Goal: Task Accomplishment & Management: Manage account settings

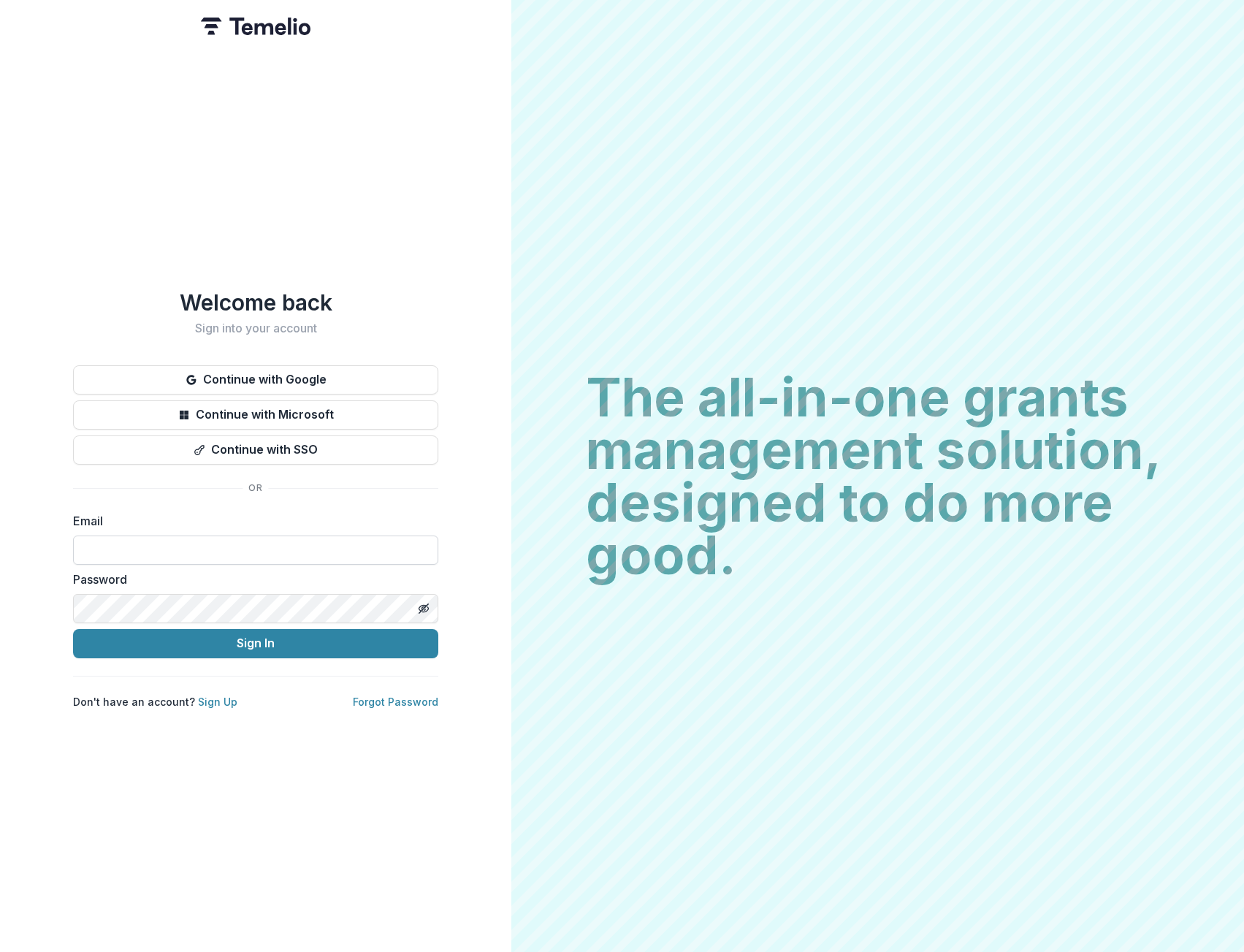
click at [291, 553] on input at bounding box center [255, 549] width 365 height 29
type input "**********"
click at [241, 437] on button "Continue with SSO" at bounding box center [255, 449] width 365 height 29
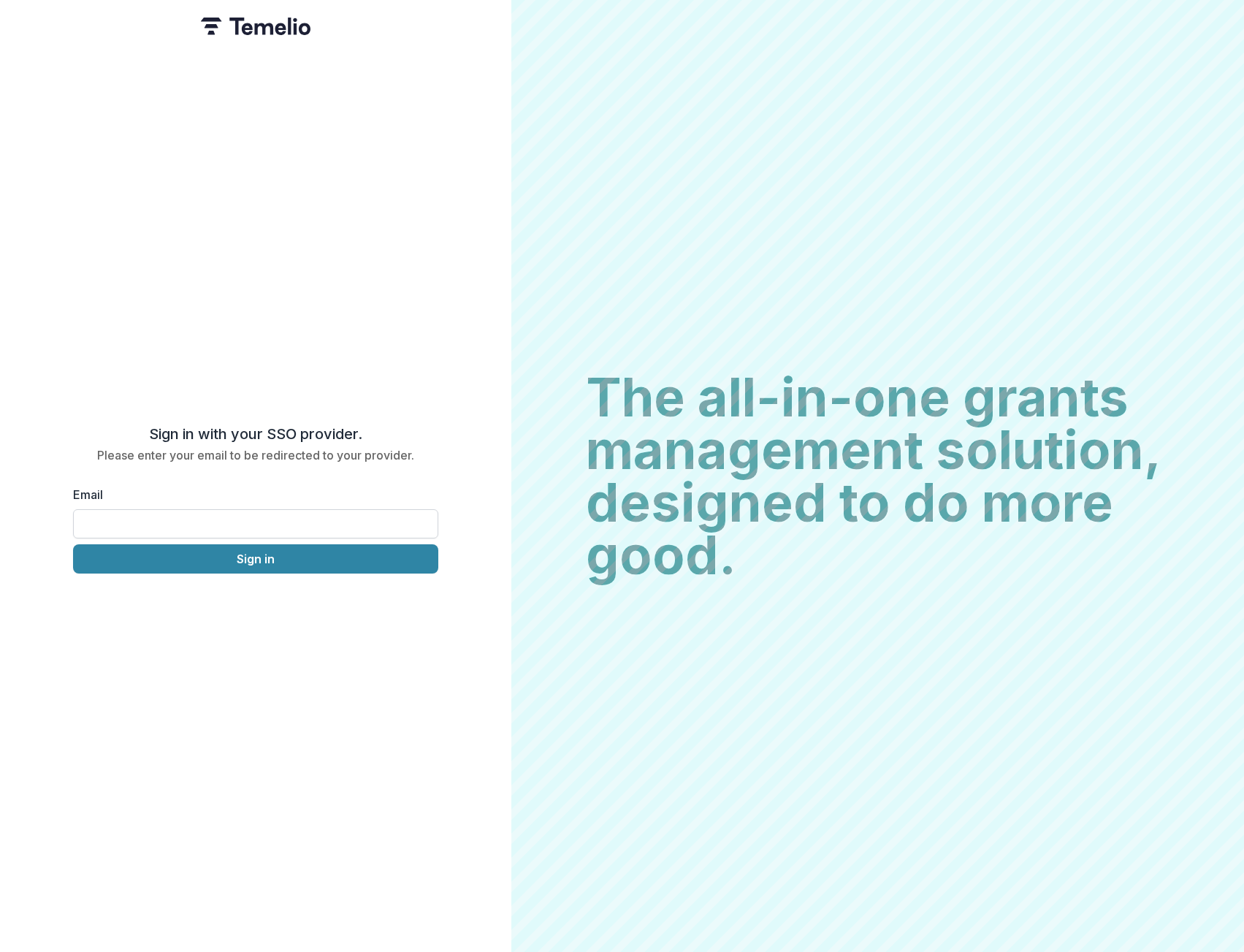
click at [238, 520] on input "Email" at bounding box center [255, 524] width 365 height 29
type input "**********"
click at [241, 549] on button "Sign in" at bounding box center [255, 558] width 365 height 29
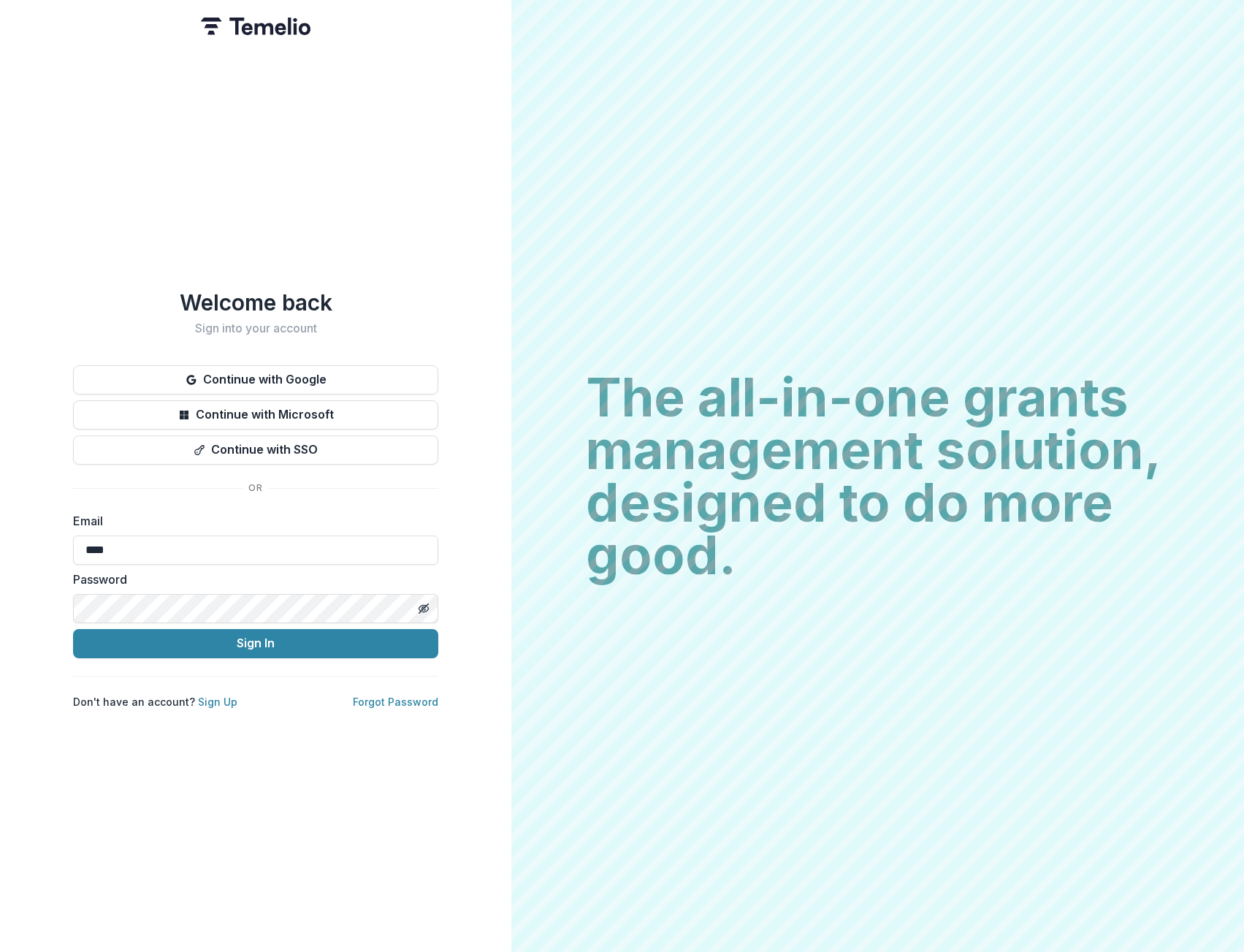
type input "**********"
click at [73, 629] on button "Sign In" at bounding box center [255, 643] width 365 height 29
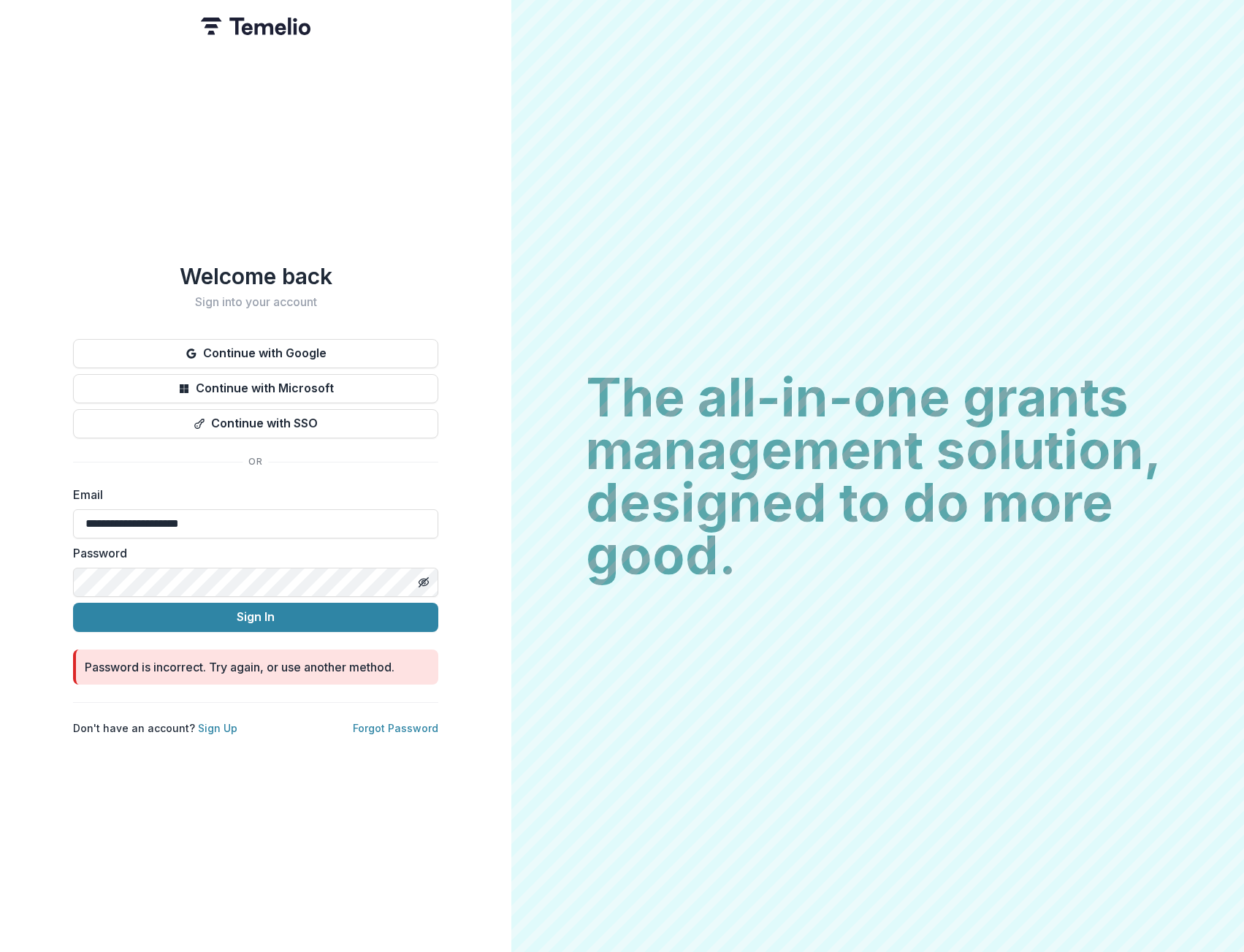
click at [52, 580] on div "**********" at bounding box center [256, 476] width 511 height 952
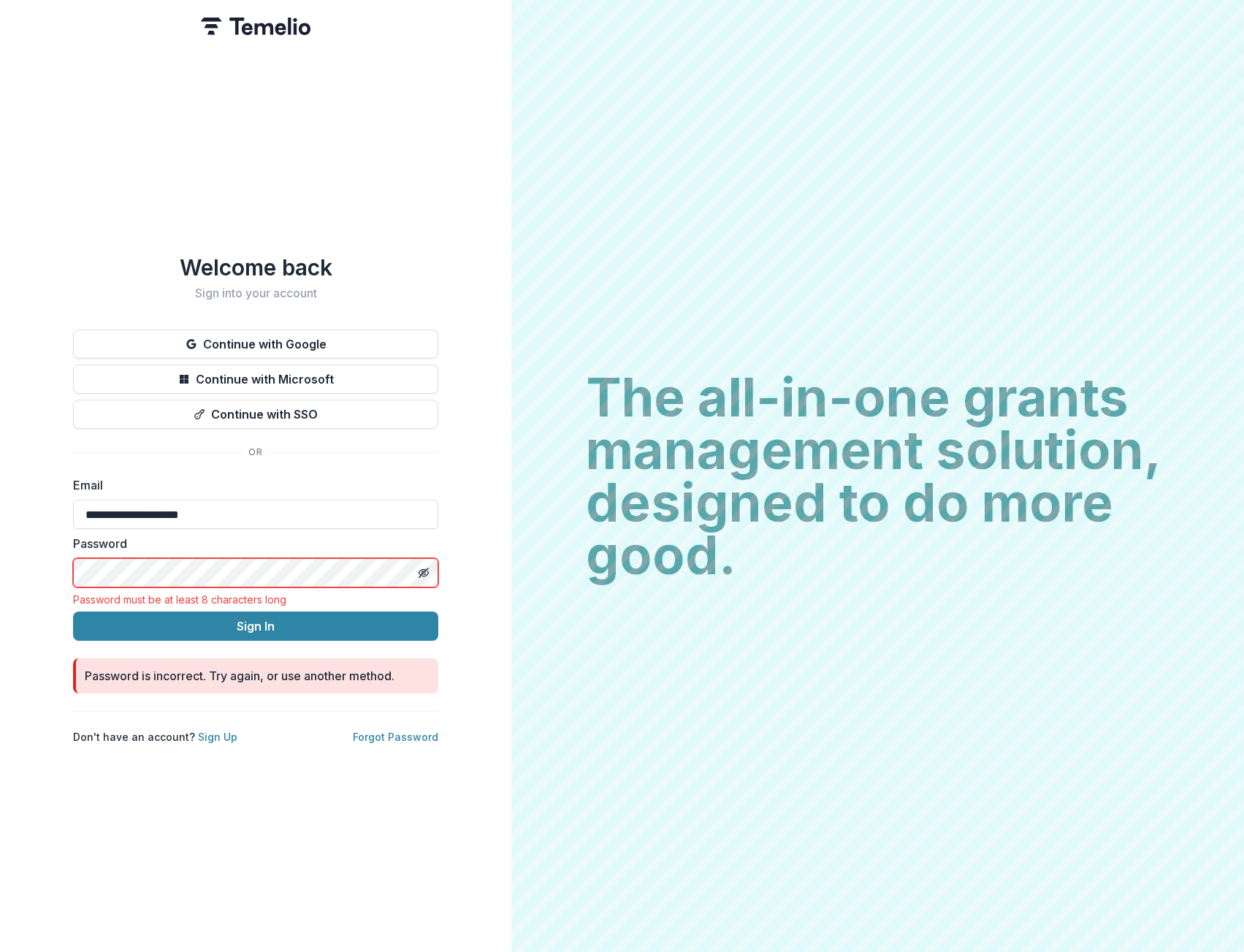
click at [73, 611] on button "Sign In" at bounding box center [255, 625] width 365 height 29
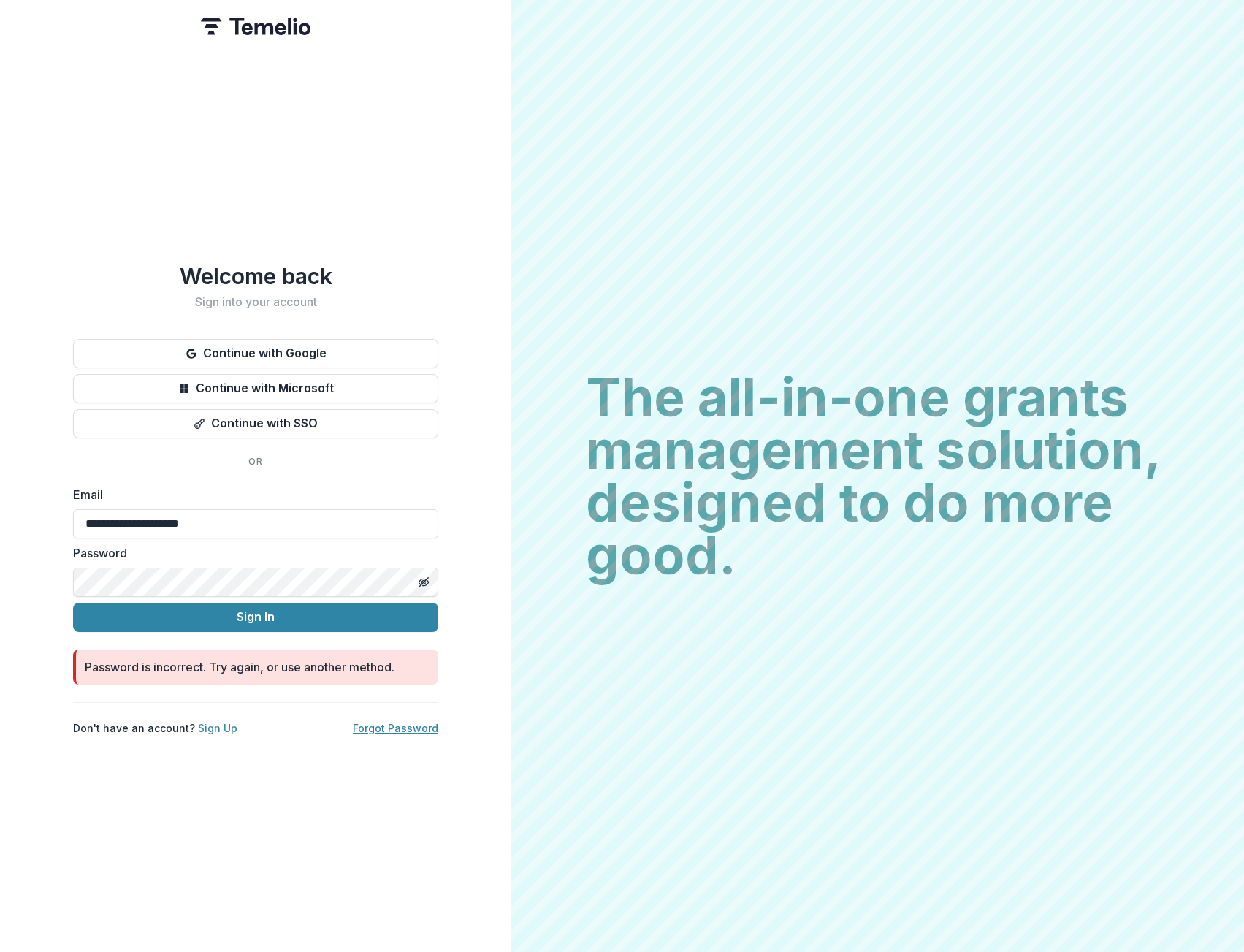
click at [413, 722] on link "Forgot Password" at bounding box center [395, 728] width 85 height 13
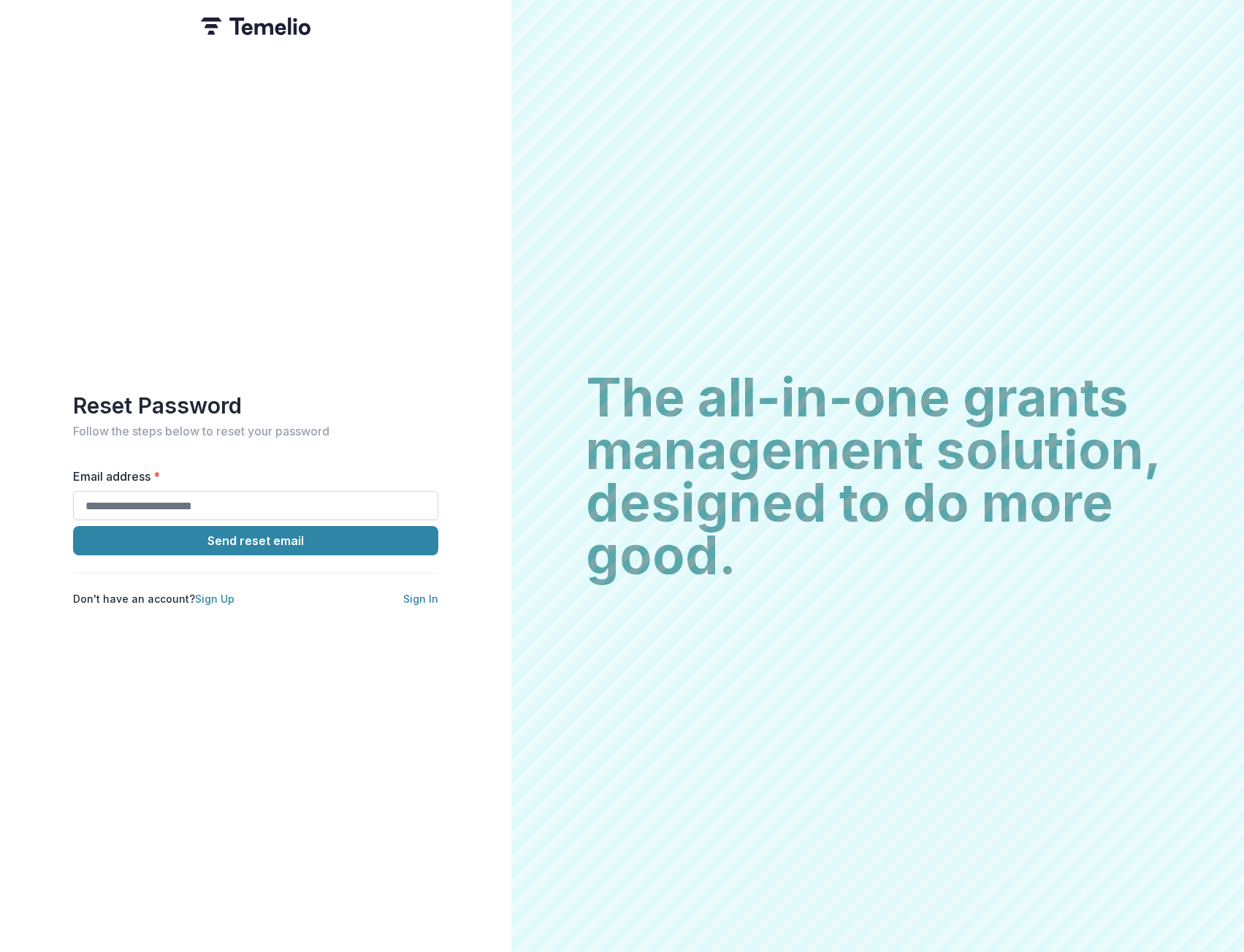
click at [213, 491] on input "Email address *" at bounding box center [255, 505] width 365 height 29
type input "**********"
click at [214, 545] on button "Send reset email" at bounding box center [255, 540] width 365 height 29
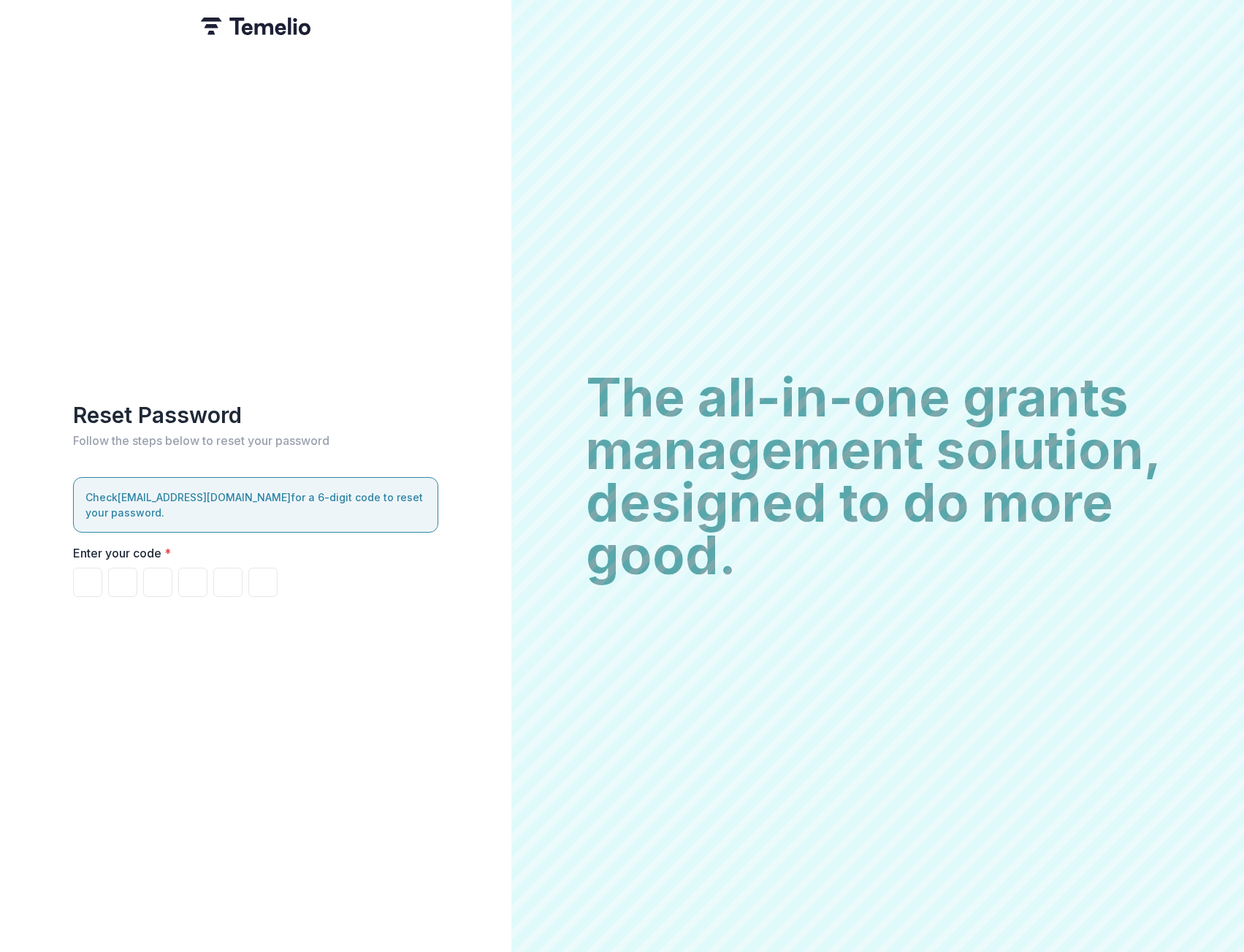
click at [105, 586] on div at bounding box center [255, 582] width 365 height 29
click at [91, 580] on input "Please enter your pin code" at bounding box center [87, 582] width 29 height 29
type input "*"
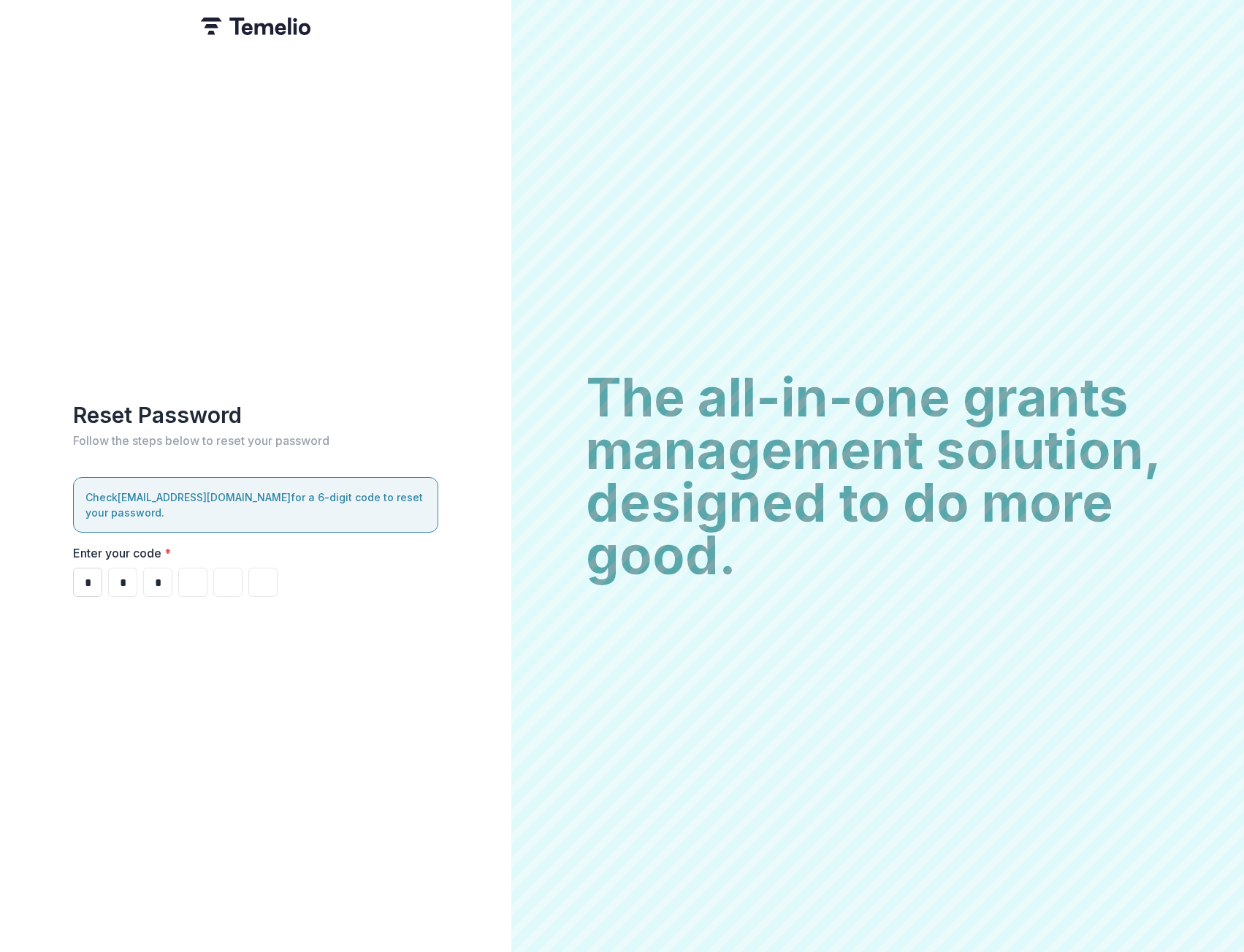
type input "*"
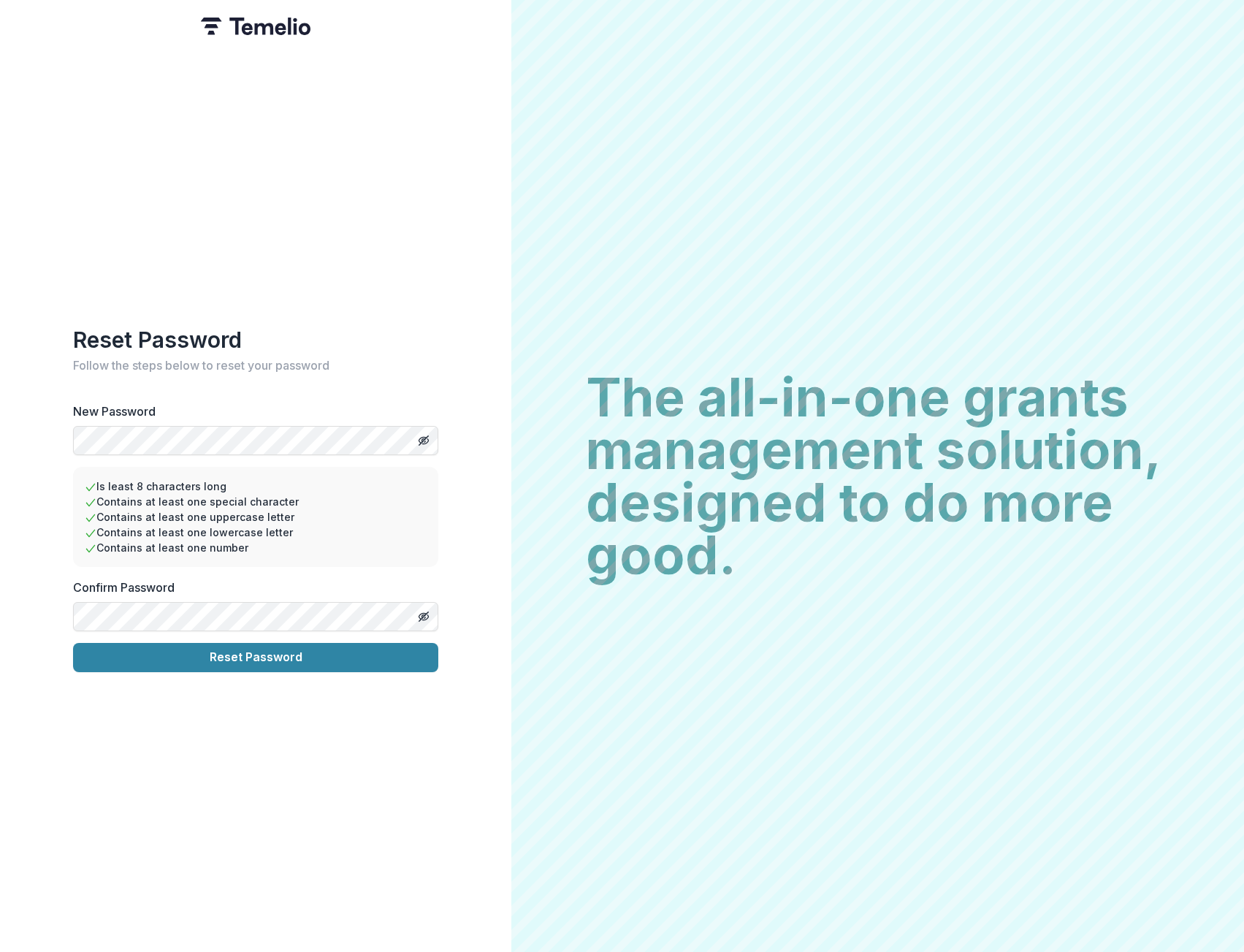
click at [266, 672] on div "Reset Password Follow the steps below to reset your password New Password Is le…" at bounding box center [256, 476] width 511 height 952
click at [270, 653] on button "Reset Password" at bounding box center [255, 657] width 365 height 29
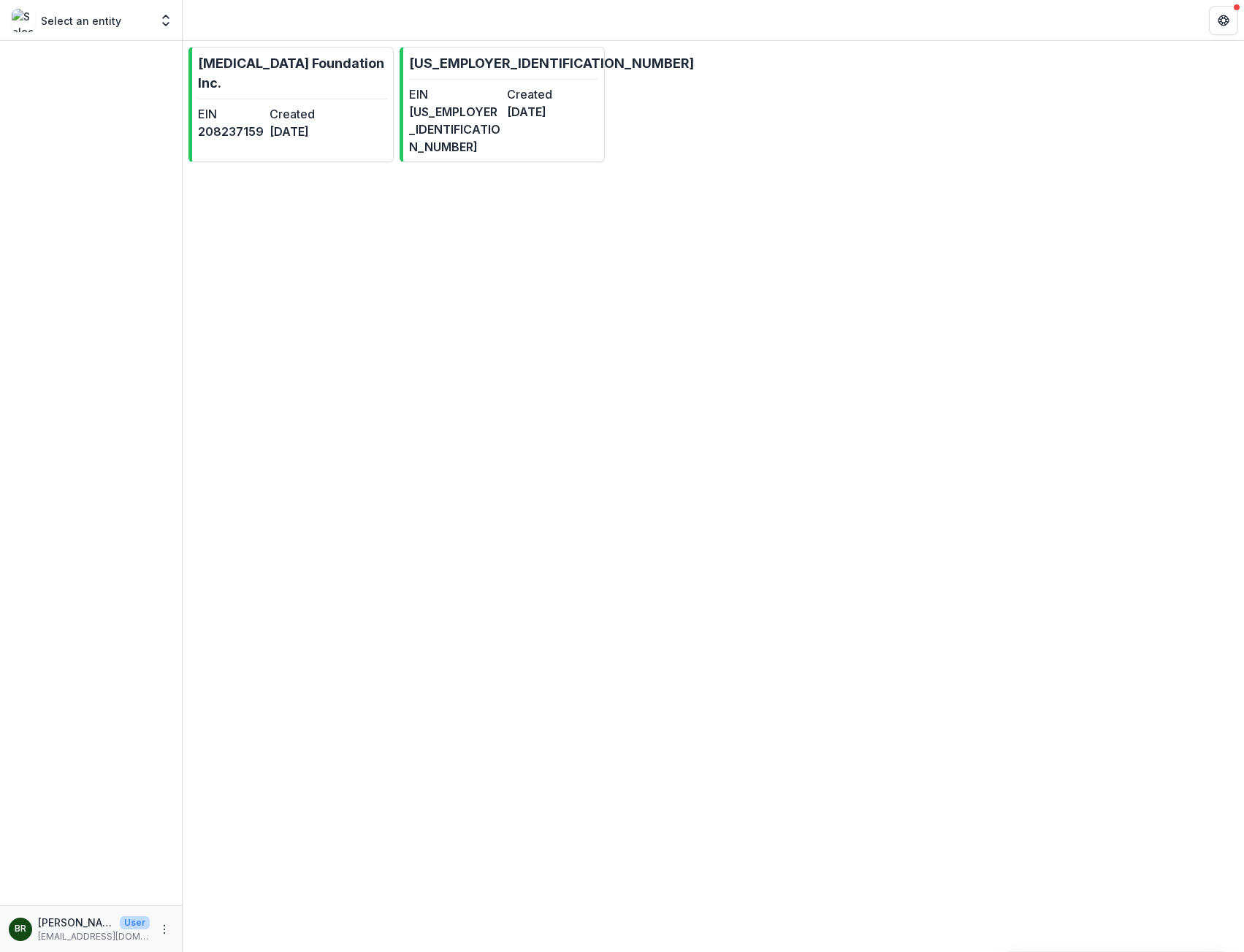
click at [48, 16] on p "Select an entity" at bounding box center [80, 21] width 80 height 16
click at [80, 26] on p "Select an entity" at bounding box center [80, 21] width 80 height 16
click at [163, 20] on icon "Open entity switcher" at bounding box center [166, 20] width 15 height 15
click at [91, 103] on div "[US_EMPLOYER_IDENTIFICATION_NUMBER]" at bounding box center [109, 106] width 146 height 16
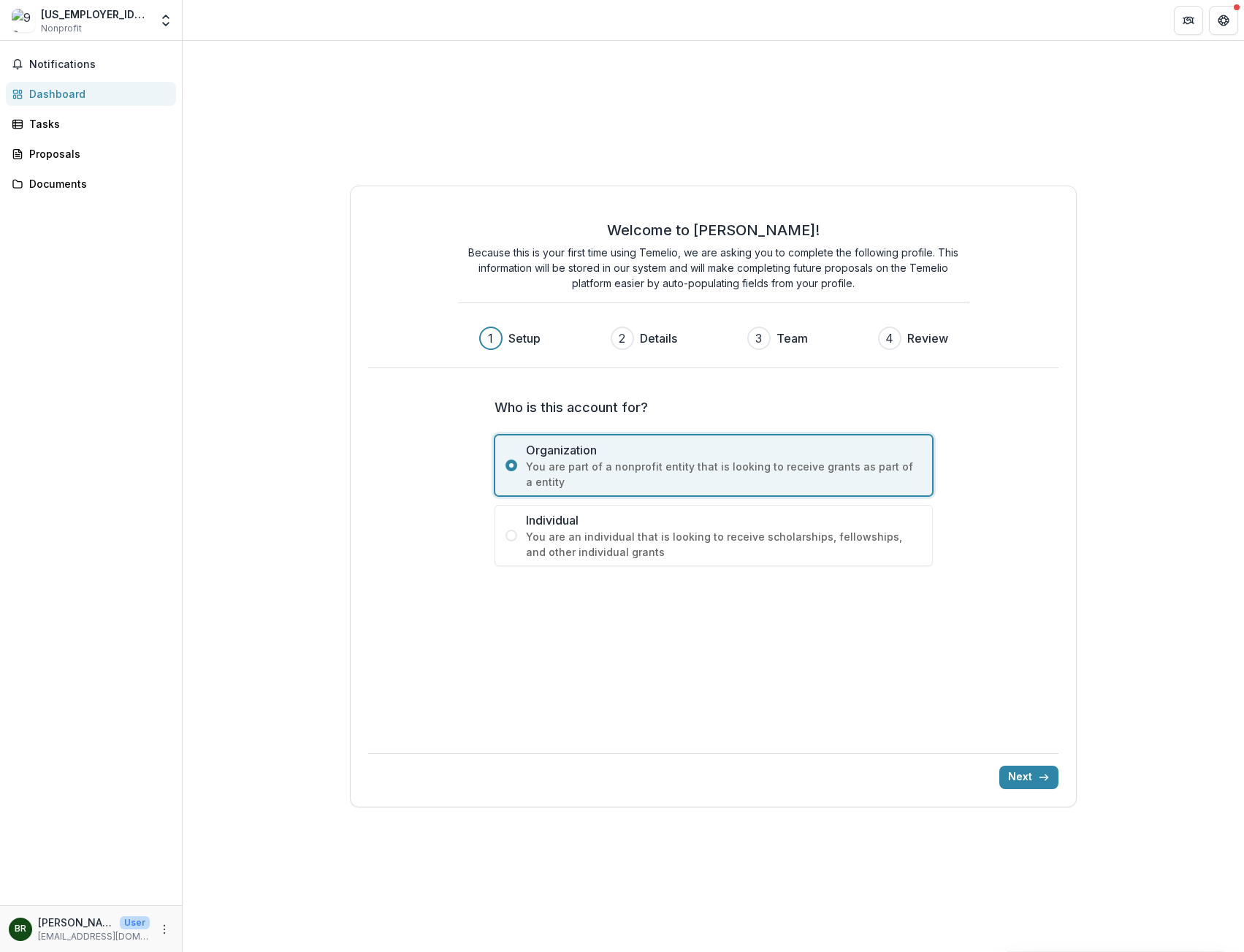
click at [1223, 5] on header at bounding box center [713, 20] width 1061 height 40
click at [1221, 16] on icon "Get Help" at bounding box center [1221, 17] width 3 height 3
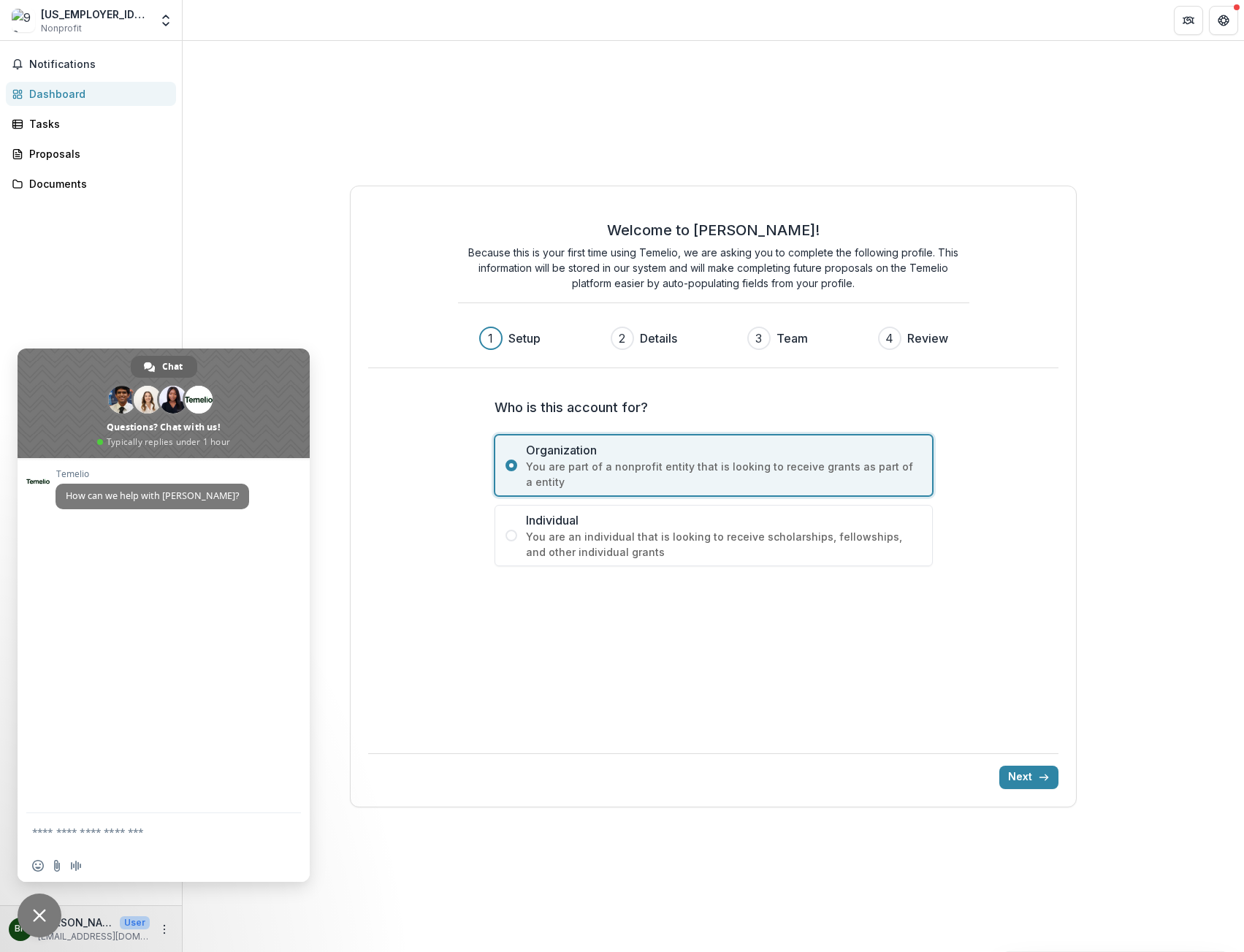
click at [302, 225] on div "Welcome to [PERSON_NAME]! Because this is your first time using Temelio, we are…" at bounding box center [713, 496] width 1061 height 911
click at [86, 132] on link "Tasks" at bounding box center [91, 123] width 170 height 24
click at [52, 914] on span "Close chat" at bounding box center [39, 915] width 44 height 44
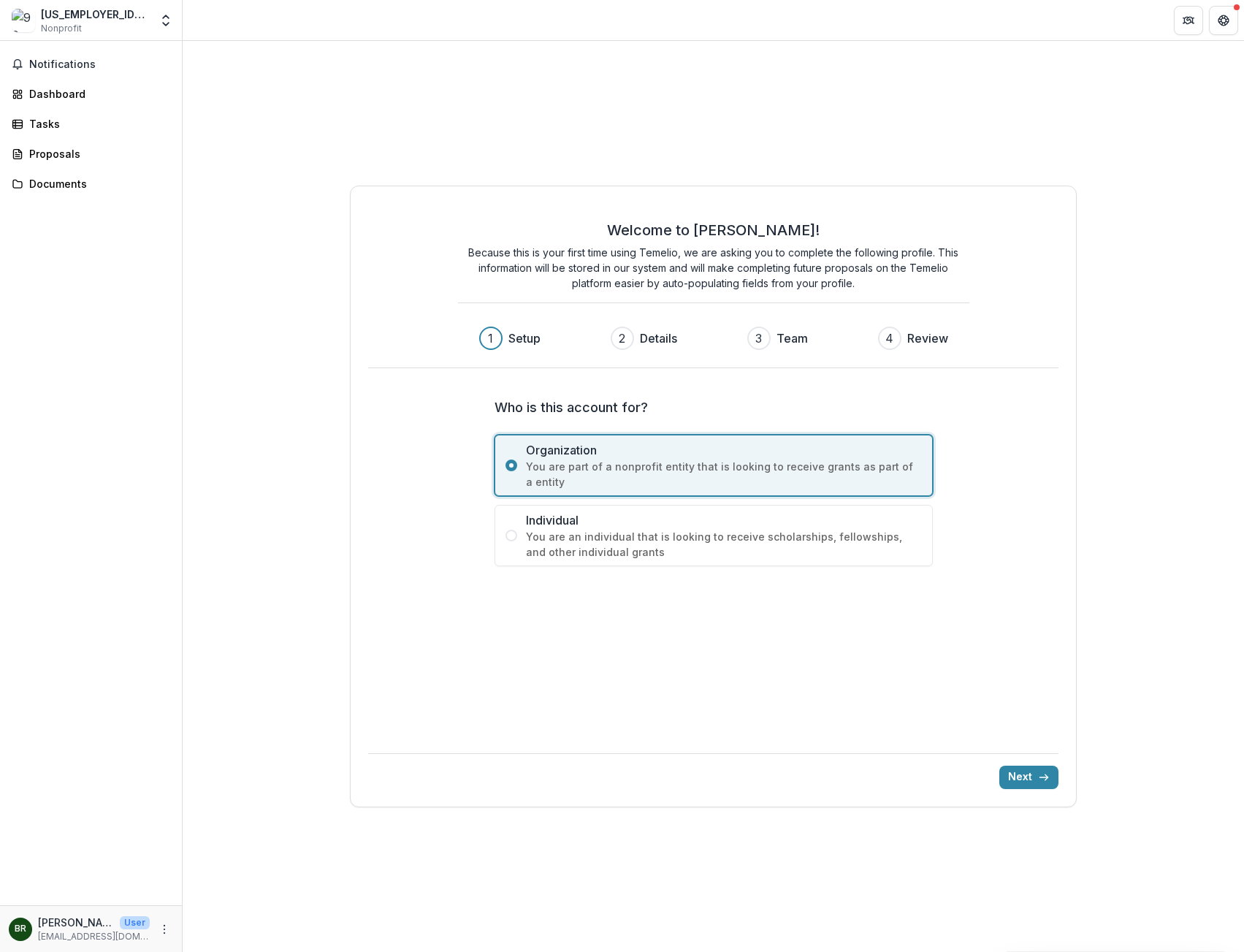
click at [64, 30] on span "Nonprofit" at bounding box center [61, 28] width 41 height 13
click at [51, 68] on span "Notifications" at bounding box center [99, 65] width 141 height 13
click at [67, 28] on span "Nonprofit" at bounding box center [61, 28] width 41 height 13
click at [171, 19] on icon "Open entity switcher" at bounding box center [166, 20] width 15 height 15
click at [115, 88] on link "[MEDICAL_DATA] Foundation Inc." at bounding box center [88, 80] width 205 height 27
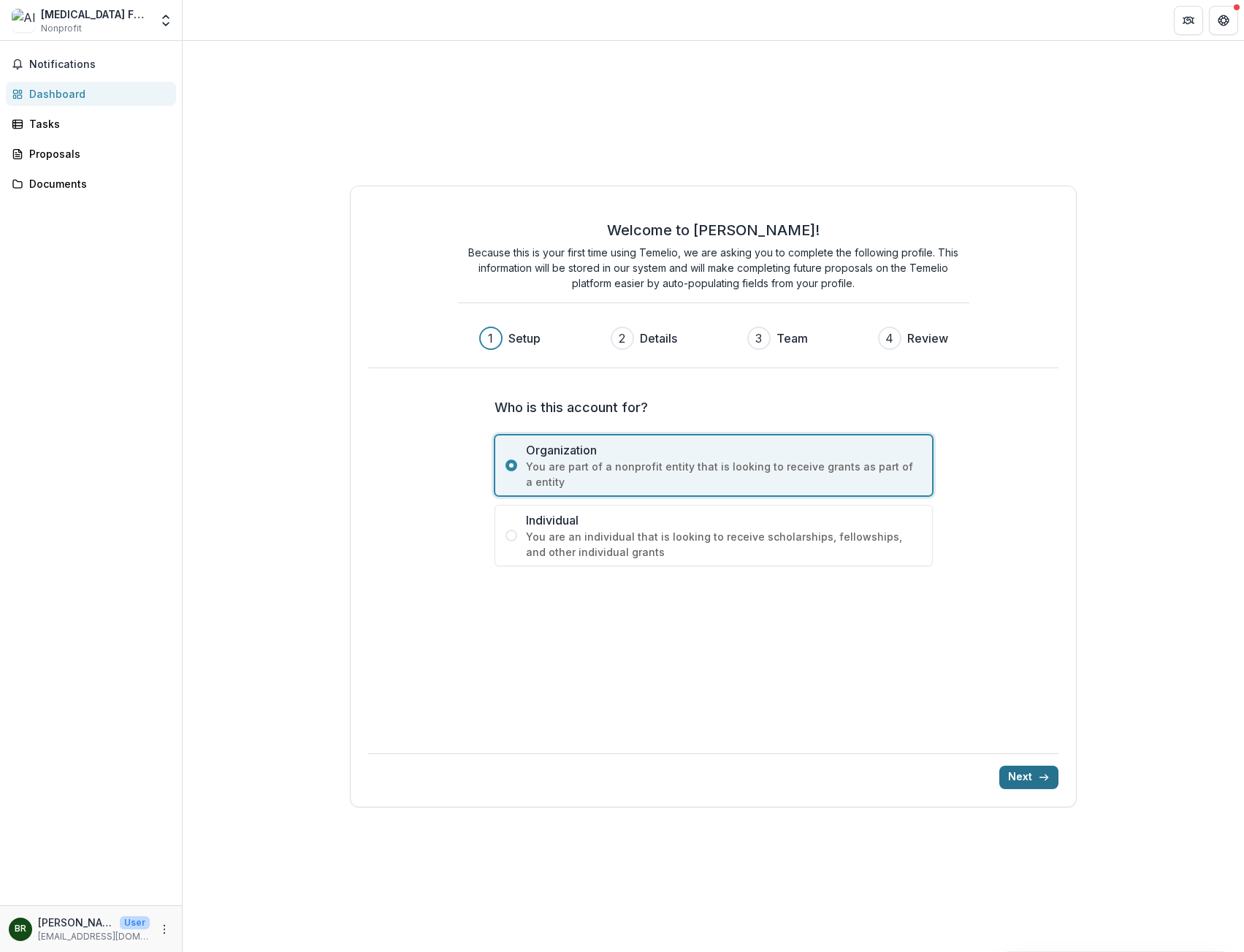
click at [1031, 775] on button "Next" at bounding box center [1029, 778] width 59 height 23
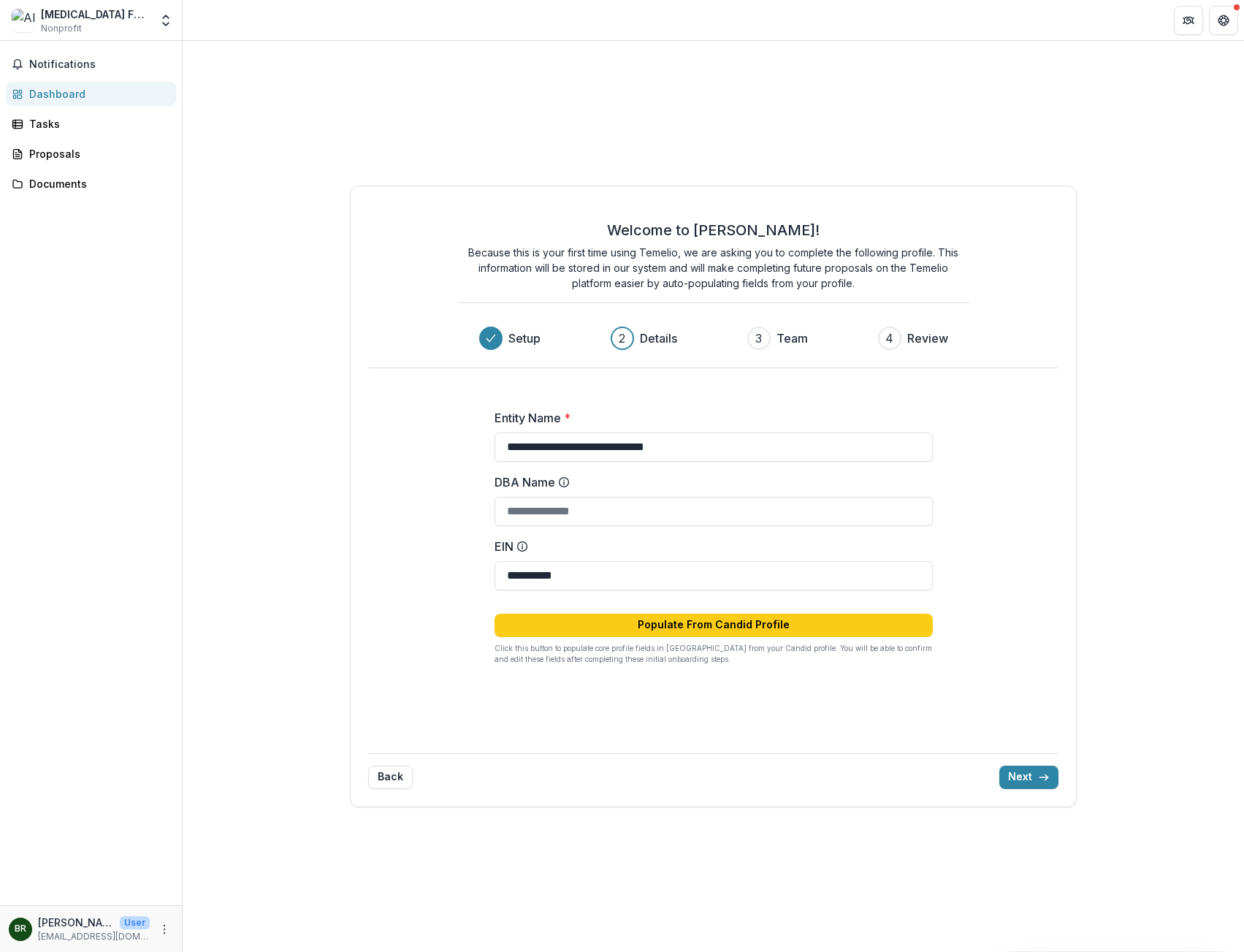
click at [52, 928] on p "[PERSON_NAME]" at bounding box center [76, 922] width 76 height 16
click at [188, 634] on div "**********" at bounding box center [713, 496] width 1061 height 911
click at [81, 156] on div "Proposals" at bounding box center [96, 154] width 135 height 16
click at [84, 127] on div "Tasks" at bounding box center [96, 124] width 135 height 16
click at [79, 170] on div "Notifications Dashboard Tasks Proposals Documents" at bounding box center [91, 473] width 182 height 864
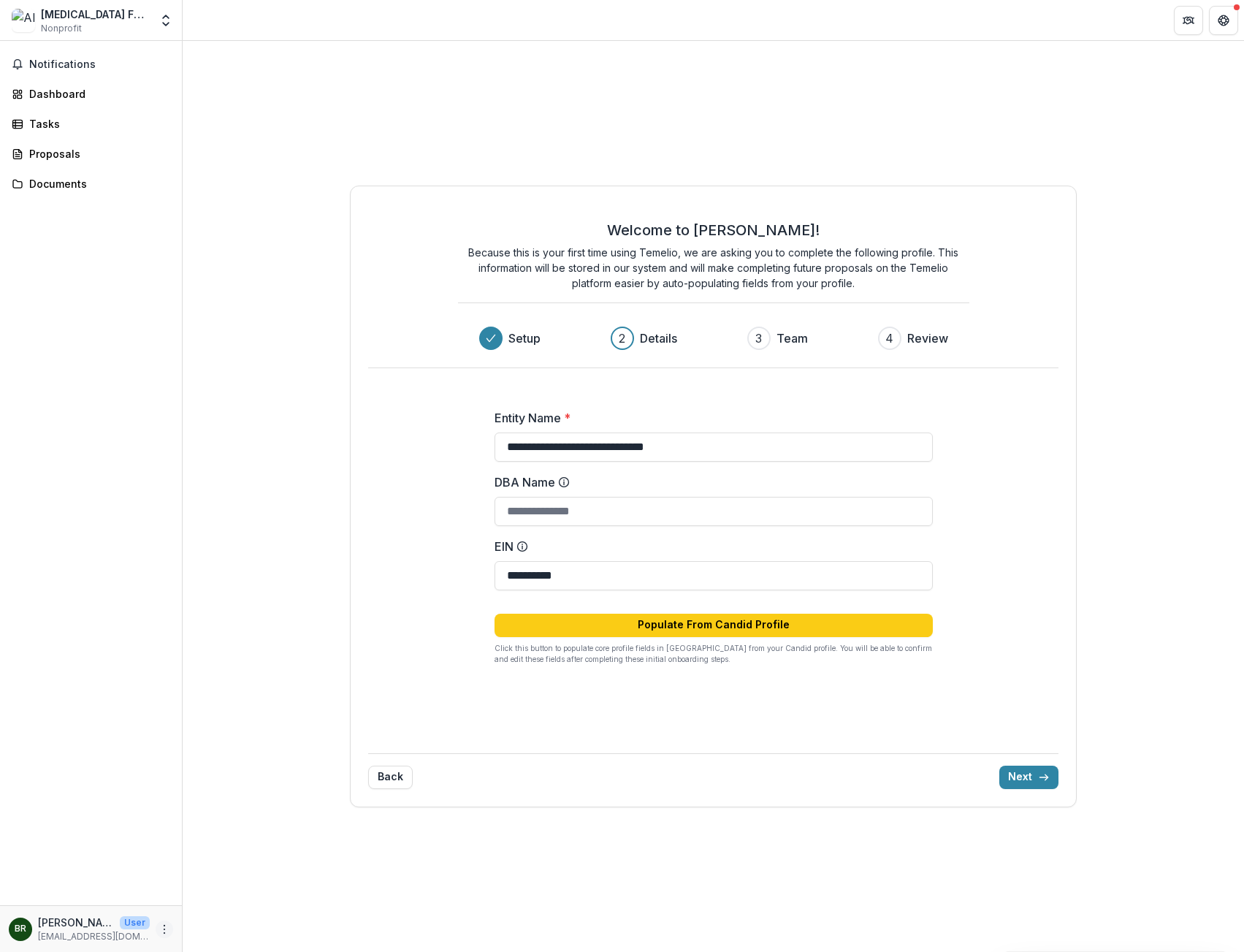
click at [156, 933] on button "More" at bounding box center [164, 929] width 17 height 17
click at [213, 735] on div "**********" at bounding box center [713, 496] width 1061 height 911
click at [90, 916] on p "[PERSON_NAME]" at bounding box center [76, 922] width 76 height 16
click at [70, 924] on p "[PERSON_NAME]" at bounding box center [76, 922] width 76 height 16
click at [149, 925] on div "BR [PERSON_NAME] User [EMAIL_ADDRESS][DOMAIN_NAME]" at bounding box center [79, 929] width 141 height 28
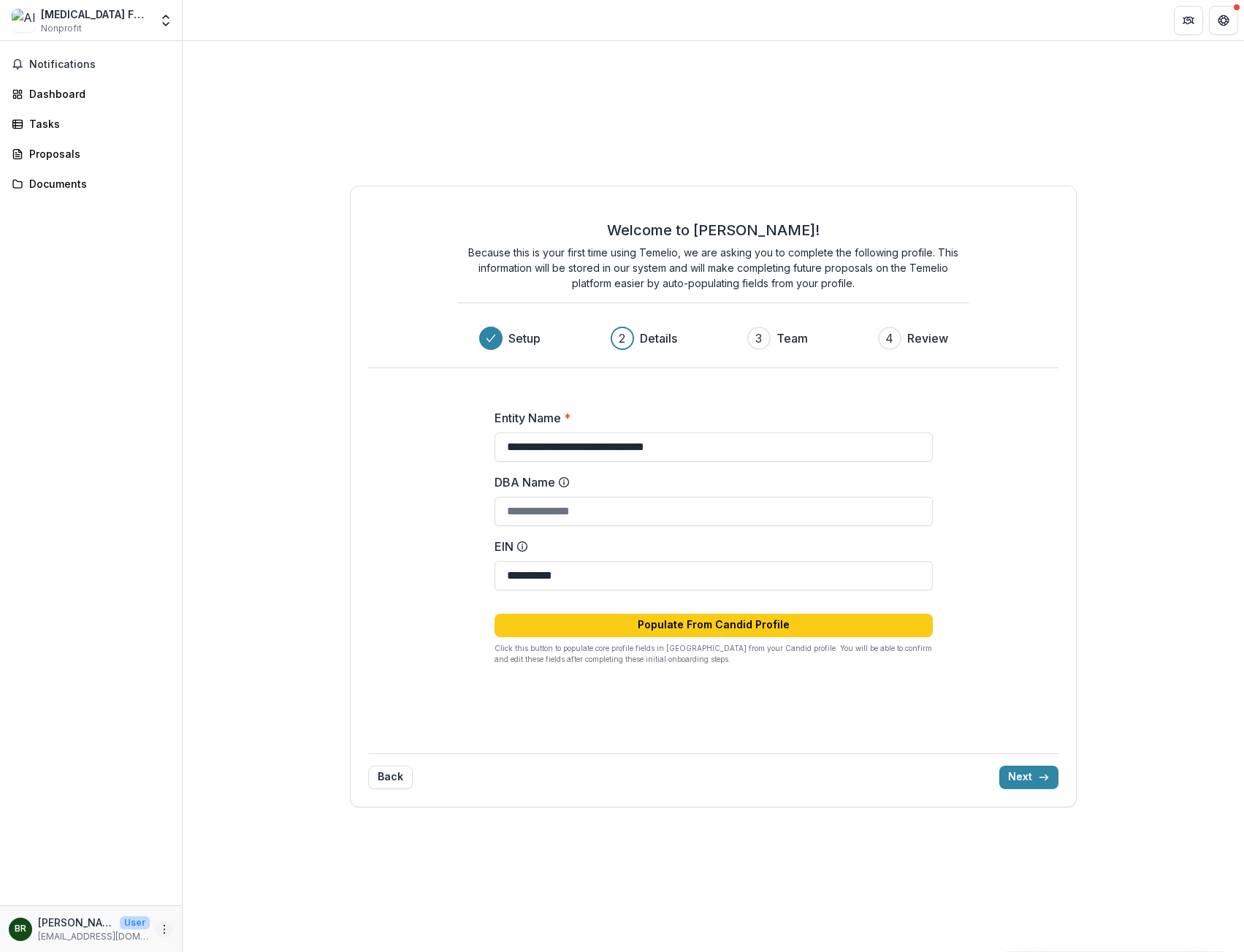
click at [161, 925] on icon "More" at bounding box center [164, 929] width 12 height 12
click at [246, 782] on div "**********" at bounding box center [713, 496] width 1061 height 911
